Goal: Navigation & Orientation: Find specific page/section

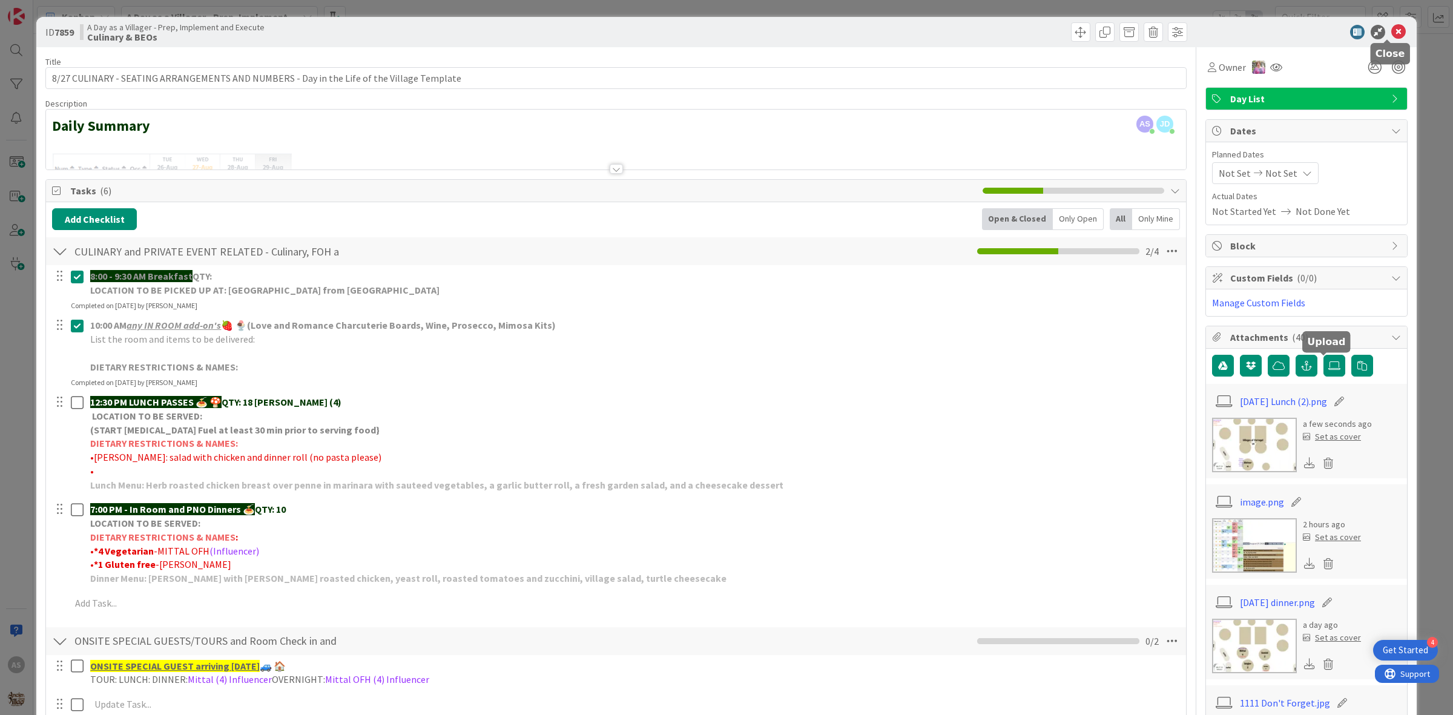
click at [1392, 34] on icon at bounding box center [1399, 32] width 15 height 15
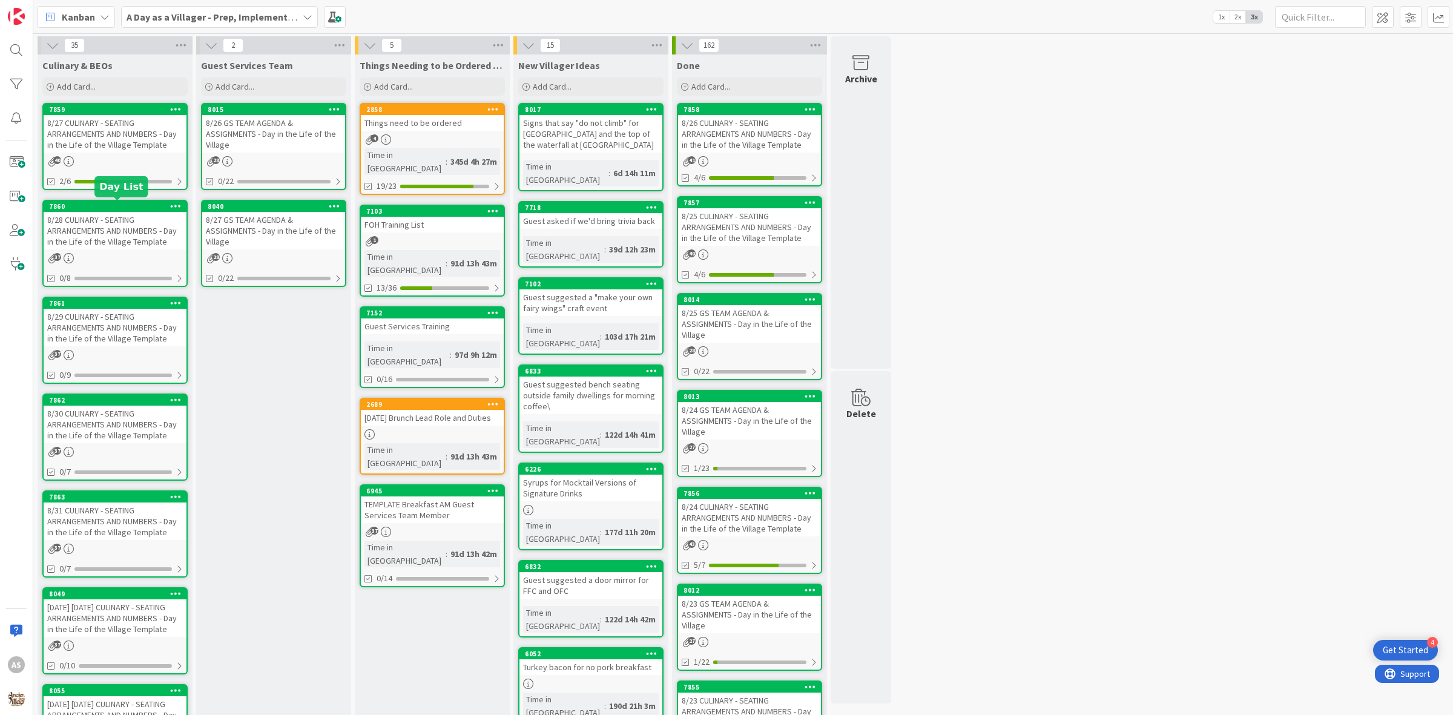
click at [137, 229] on div "8/28 CULINARY - SEATING ARRANGEMENTS AND NUMBERS - Day in the Life of the Villa…" at bounding box center [115, 231] width 143 height 38
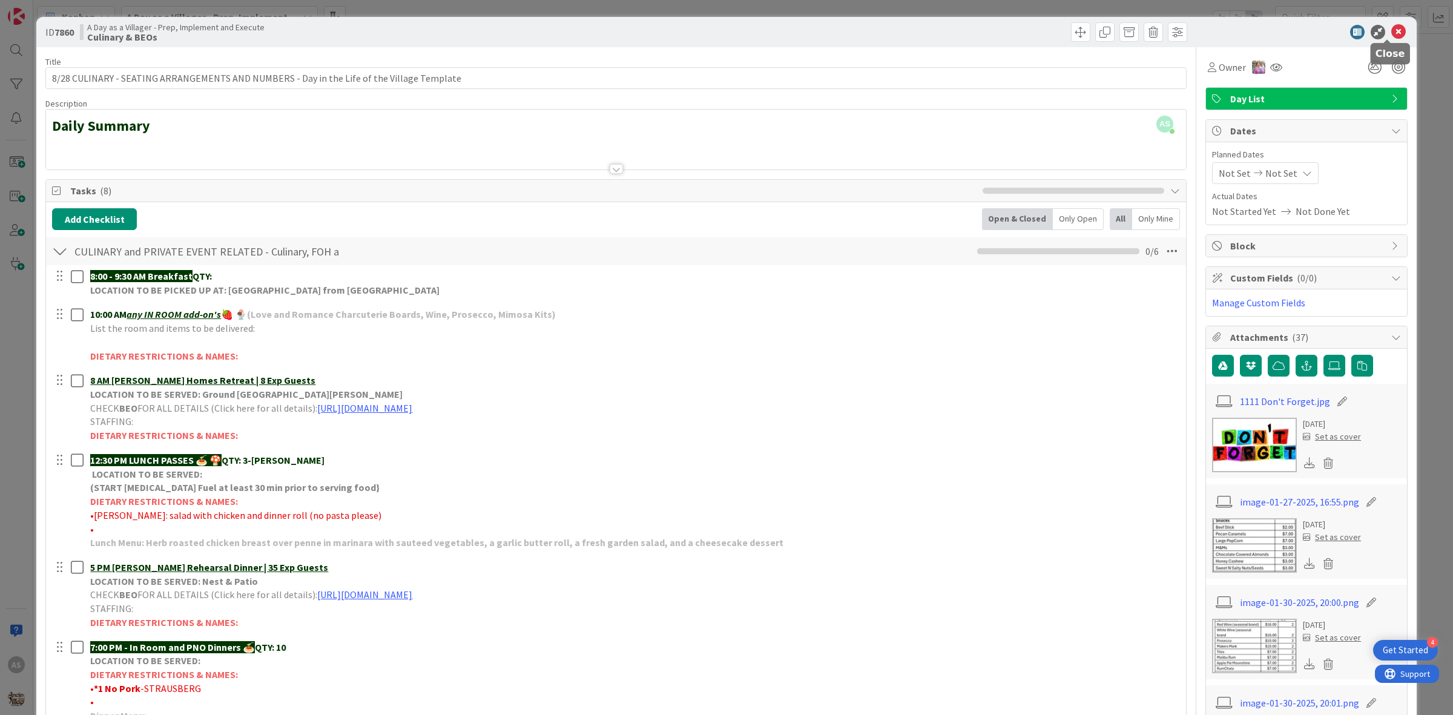
click at [1393, 30] on icon at bounding box center [1399, 32] width 15 height 15
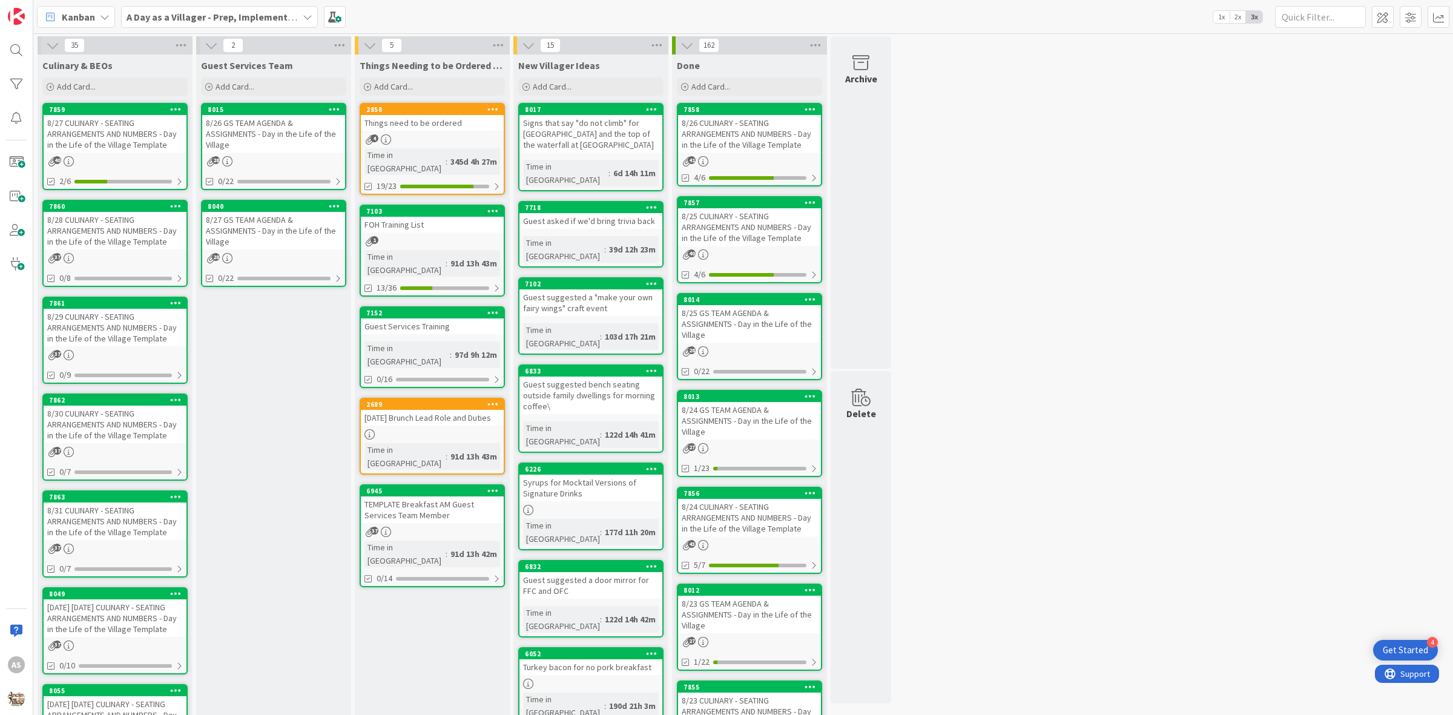
click at [114, 139] on div "8/27 CULINARY - SEATING ARRANGEMENTS AND NUMBERS - Day in the Life of the Villa…" at bounding box center [115, 134] width 143 height 38
